Goal: Information Seeking & Learning: Learn about a topic

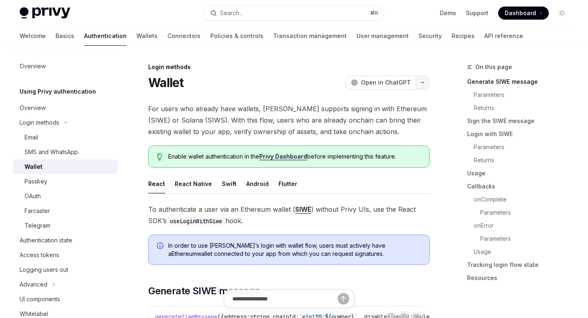
click at [423, 81] on icon "button" at bounding box center [423, 82] width 10 height 3
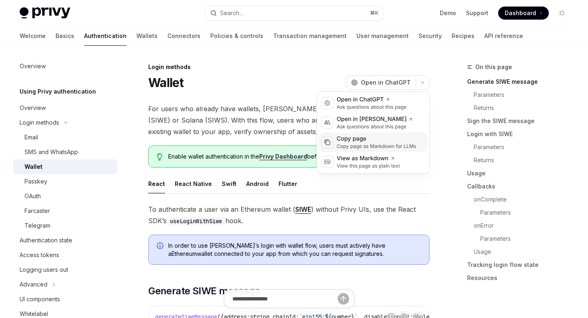
click at [376, 144] on div "Copy page as Markdown for LLMs" at bounding box center [377, 146] width 80 height 7
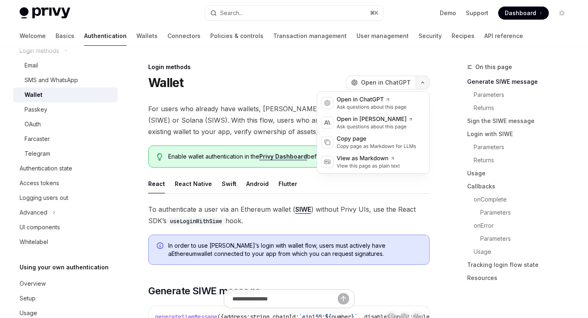
click at [421, 87] on button "button" at bounding box center [423, 83] width 14 height 14
click at [385, 141] on div "Copy page" at bounding box center [377, 139] width 80 height 8
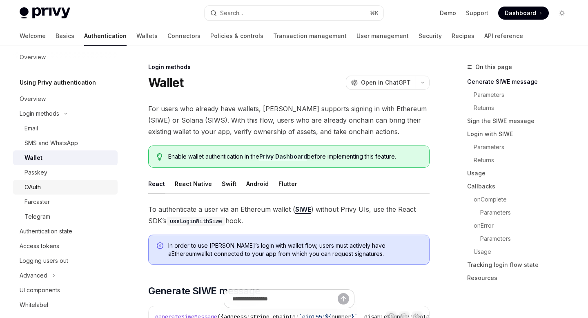
scroll to position [6, 0]
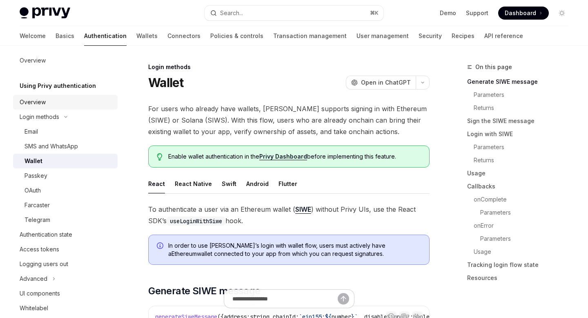
click at [86, 103] on div "Overview" at bounding box center [66, 102] width 93 height 10
type textarea "*"
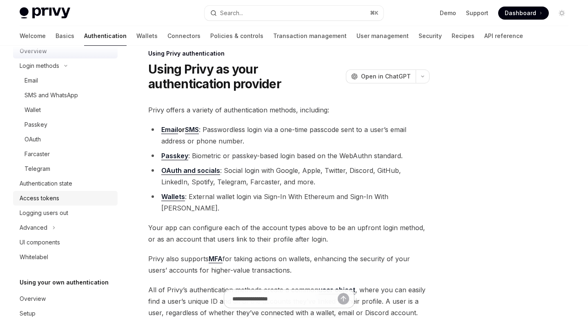
scroll to position [53, 0]
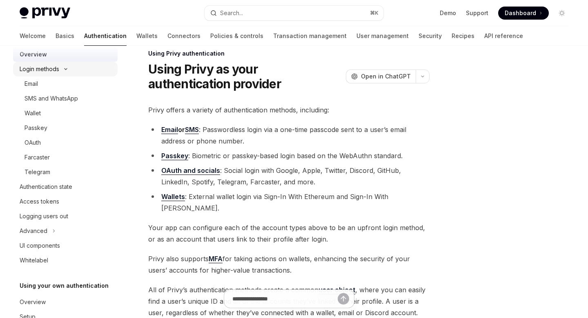
click at [76, 72] on button "Login methods" at bounding box center [65, 69] width 105 height 15
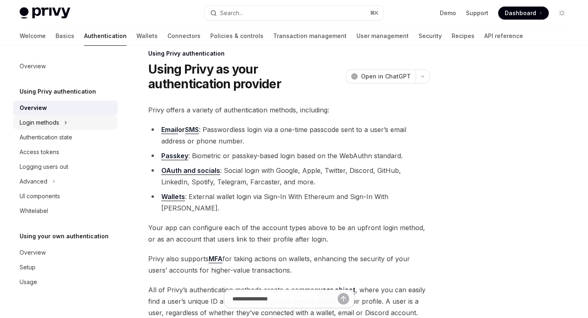
click at [76, 72] on link "Overview" at bounding box center [65, 66] width 105 height 15
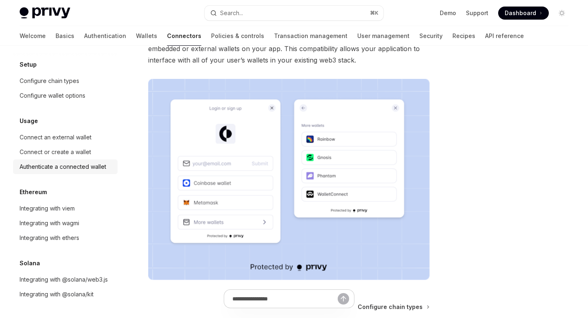
scroll to position [113, 0]
click at [71, 131] on link "Connect an external wallet" at bounding box center [65, 137] width 105 height 15
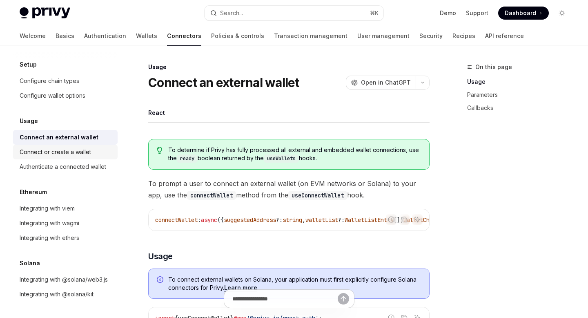
click at [73, 154] on div "Connect or create a wallet" at bounding box center [55, 152] width 71 height 10
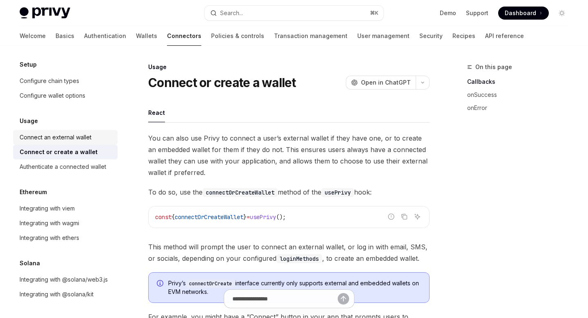
click at [73, 140] on div "Connect an external wallet" at bounding box center [56, 137] width 72 height 10
type textarea "*"
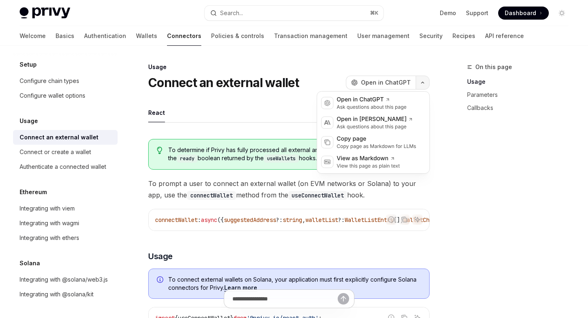
click at [423, 85] on button "button" at bounding box center [423, 83] width 14 height 14
click at [377, 140] on div "Copy page" at bounding box center [377, 139] width 80 height 8
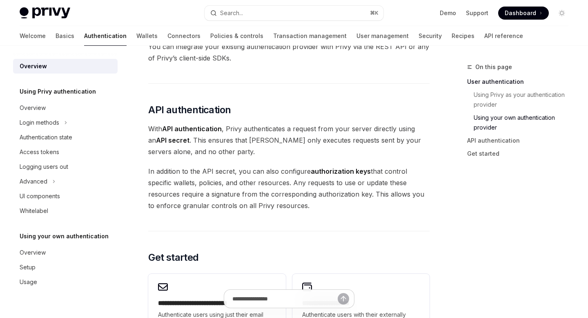
scroll to position [508, 0]
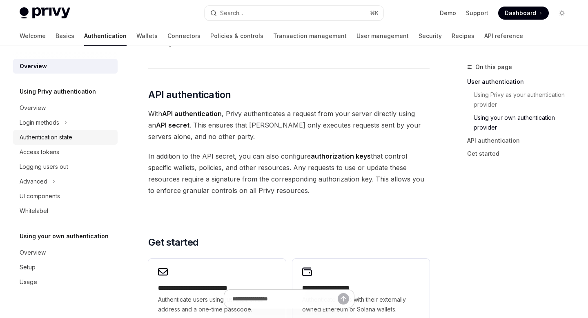
click at [65, 137] on div "Authentication state" at bounding box center [46, 137] width 53 height 10
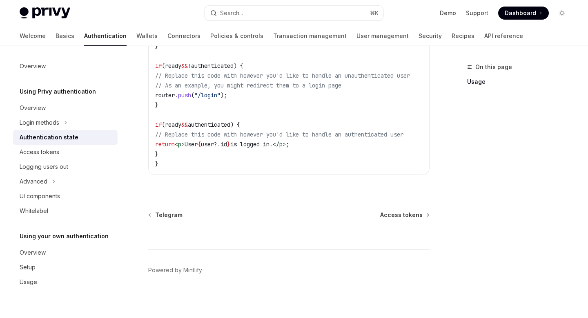
scroll to position [388, 0]
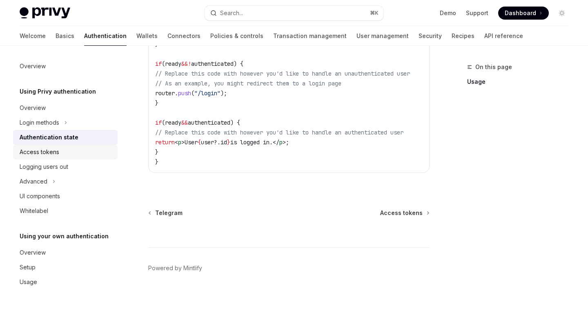
click at [72, 152] on div "Access tokens" at bounding box center [66, 152] width 93 height 10
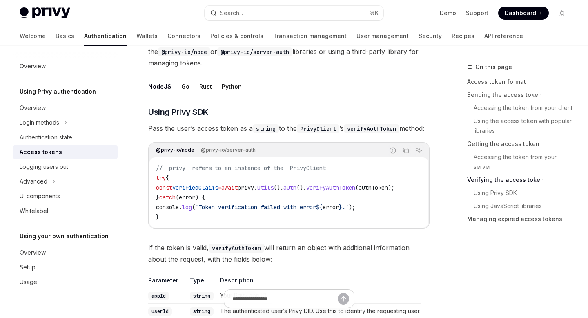
scroll to position [1289, 0]
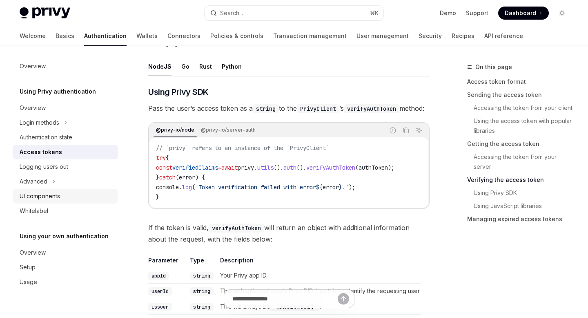
click at [64, 197] on div "UI components" at bounding box center [66, 196] width 93 height 10
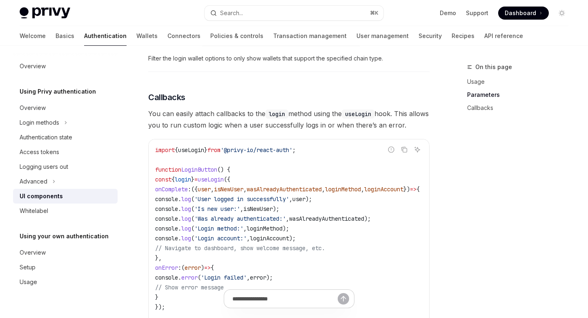
scroll to position [930, 0]
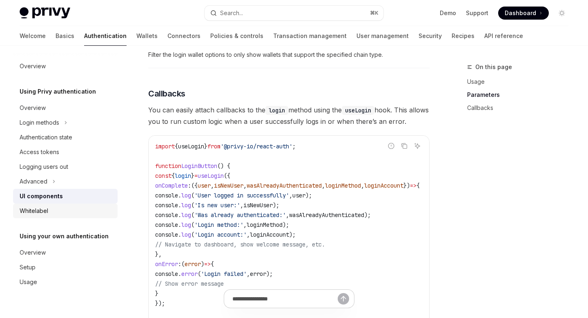
click at [49, 210] on div "Whitelabel" at bounding box center [66, 211] width 93 height 10
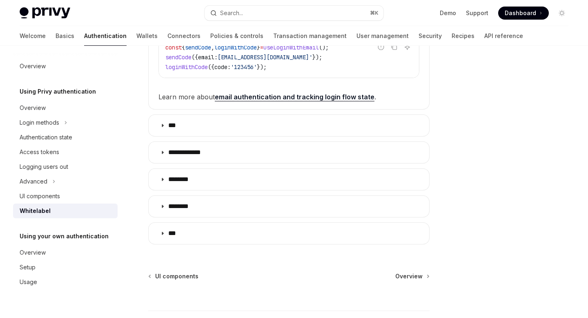
scroll to position [273, 0]
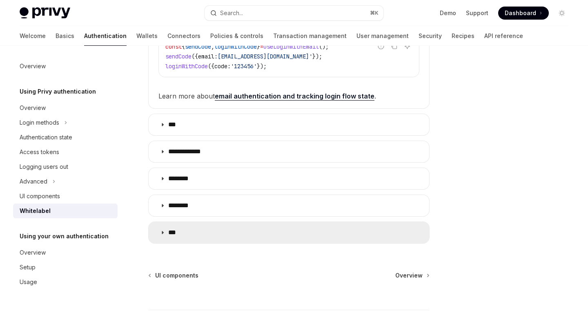
click at [228, 227] on summary "***" at bounding box center [289, 232] width 280 height 21
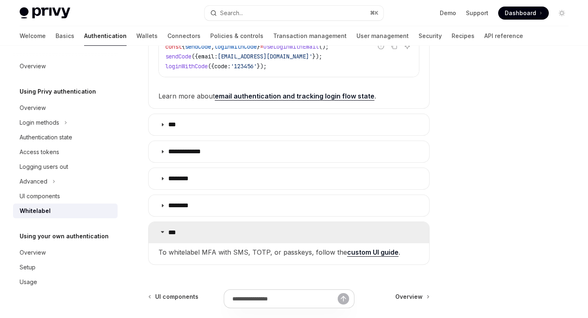
click at [228, 227] on summary "***" at bounding box center [289, 232] width 280 height 21
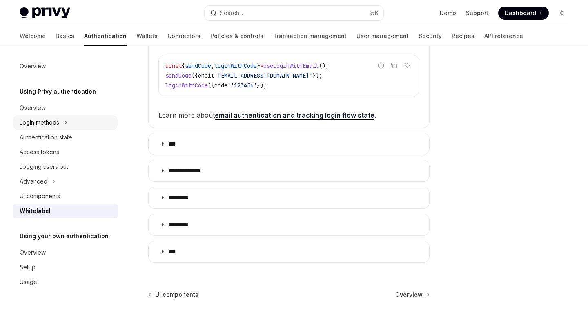
scroll to position [249, 0]
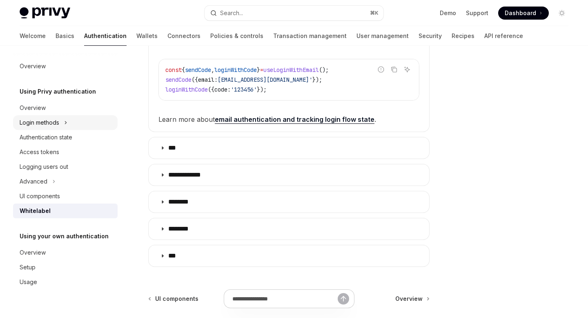
click at [65, 125] on icon "Toggle Login methods section" at bounding box center [65, 123] width 3 height 10
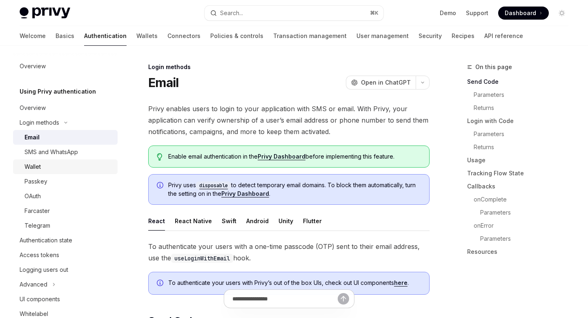
click at [55, 166] on div "Wallet" at bounding box center [68, 167] width 88 height 10
type textarea "*"
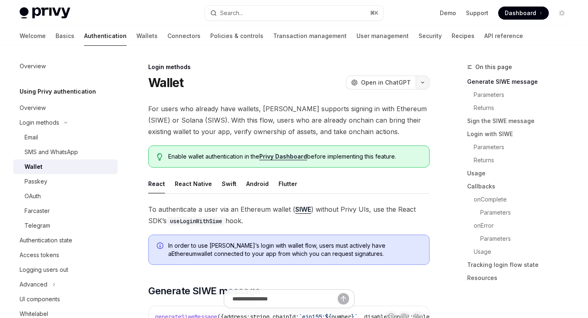
click at [423, 83] on icon "button" at bounding box center [423, 82] width 10 height 3
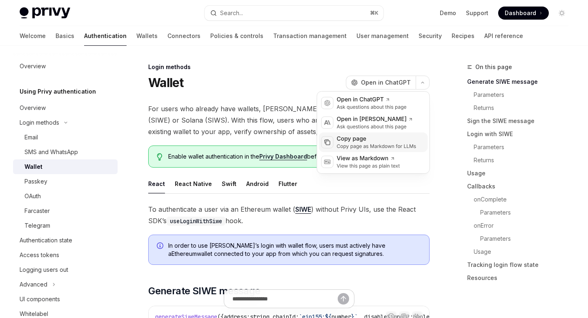
click at [361, 146] on div "Copy page as Markdown for LLMs" at bounding box center [377, 146] width 80 height 7
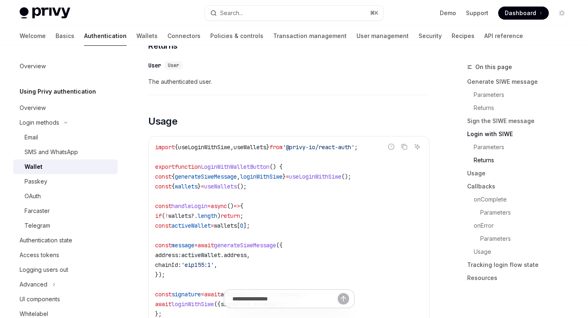
scroll to position [908, 0]
